Goal: Information Seeking & Learning: Learn about a topic

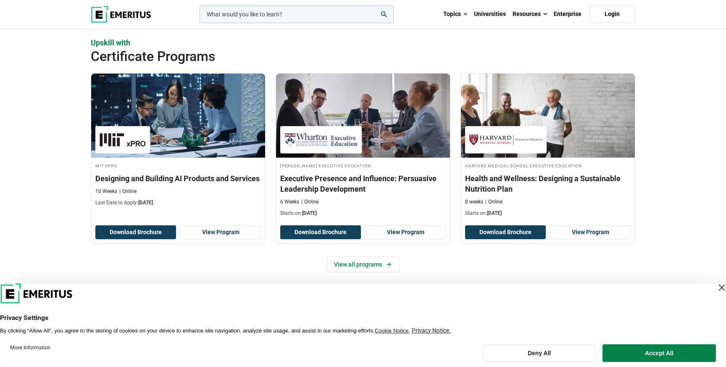
scroll to position [858, 0]
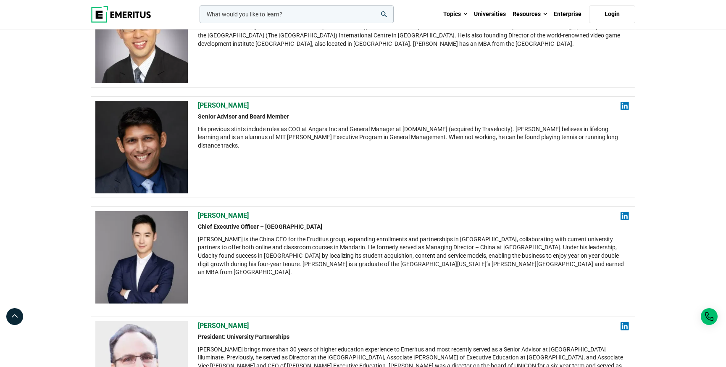
scroll to position [933, 0]
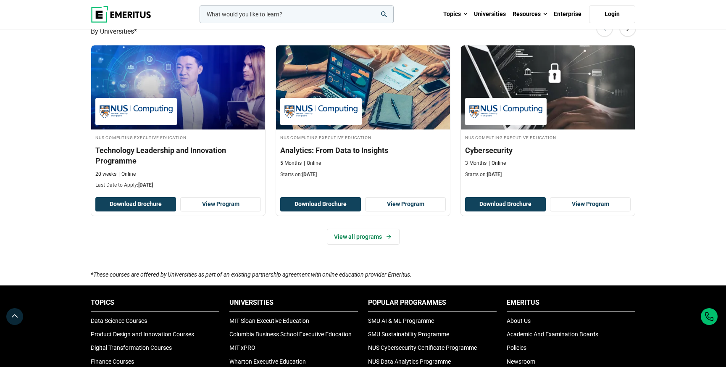
scroll to position [587, 0]
